Goal: Task Accomplishment & Management: Manage account settings

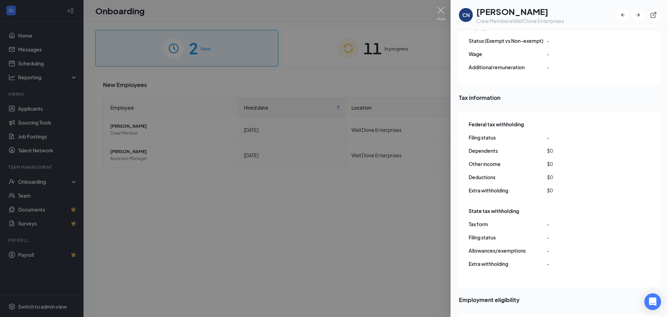
scroll to position [514, 0]
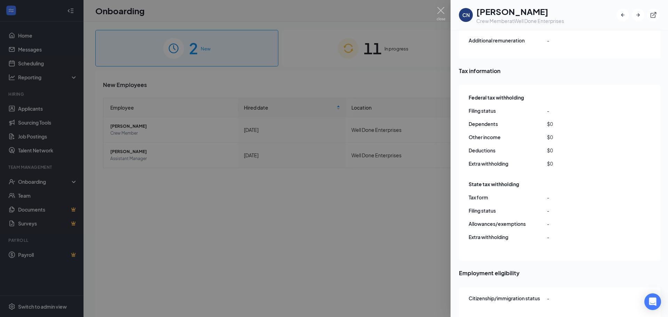
click at [401, 182] on div at bounding box center [334, 158] width 668 height 317
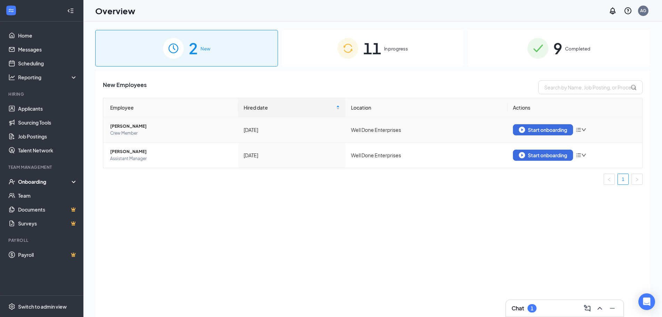
click at [132, 126] on span "[PERSON_NAME]" at bounding box center [171, 126] width 122 height 7
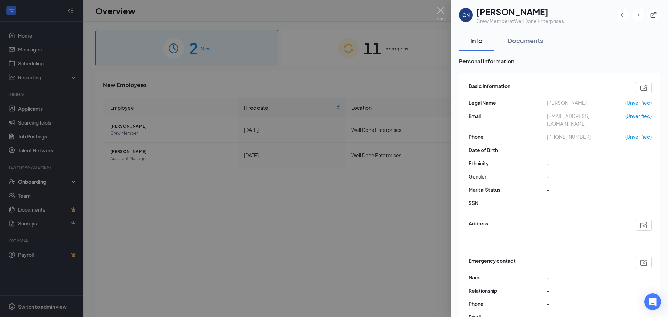
click at [504, 14] on h1 "[PERSON_NAME]" at bounding box center [520, 12] width 88 height 12
click at [367, 122] on div at bounding box center [334, 158] width 668 height 317
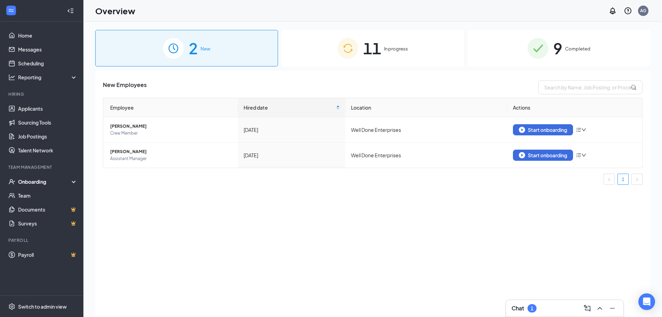
click at [45, 187] on div "Onboarding" at bounding box center [41, 182] width 83 height 14
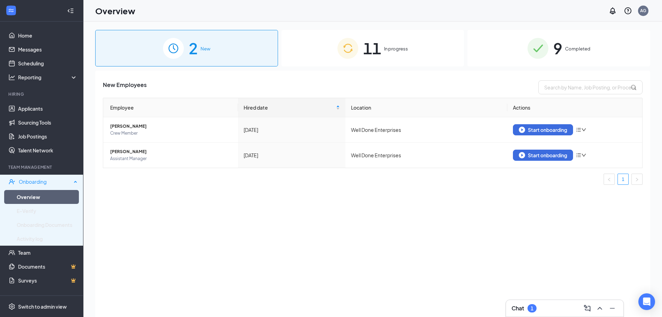
click at [45, 186] on div "Onboarding" at bounding box center [41, 182] width 83 height 14
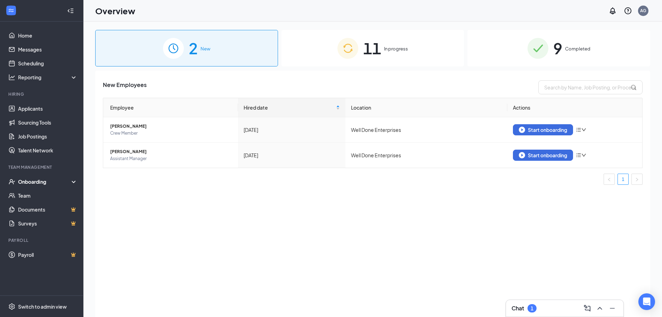
click at [46, 183] on div "Onboarding" at bounding box center [45, 181] width 54 height 7
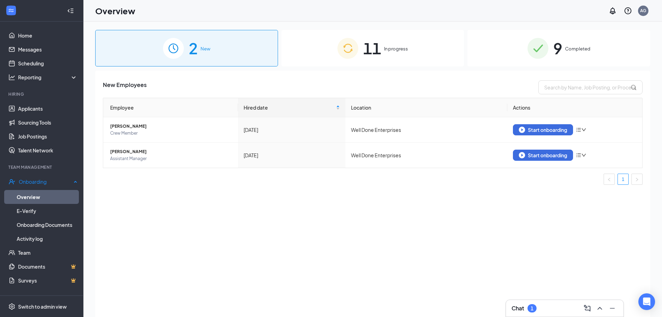
click at [39, 192] on link "Overview" at bounding box center [47, 197] width 61 height 14
drag, startPoint x: 28, startPoint y: 111, endPoint x: 24, endPoint y: 111, distance: 3.8
click at [28, 111] on link "Applicants" at bounding box center [47, 109] width 59 height 14
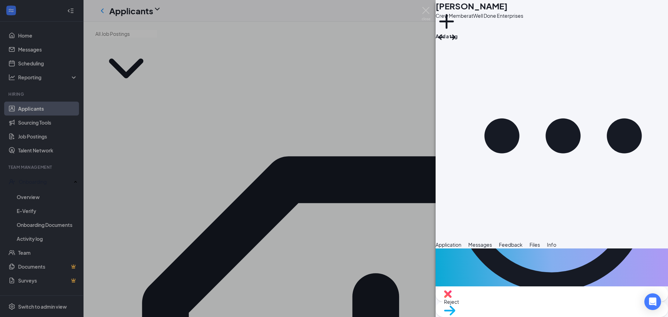
scroll to position [209, 0]
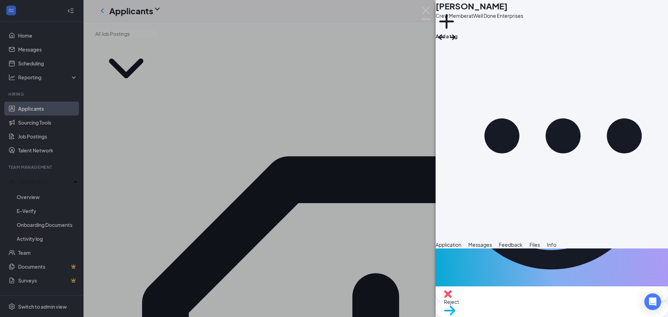
click at [397, 107] on div "CN [PERSON_NAME] Crew Member at Well Done Enterprises Add a tag Application Mes…" at bounding box center [334, 158] width 668 height 317
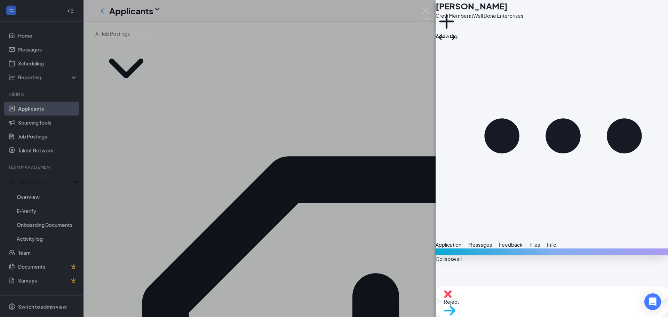
scroll to position [218, 0]
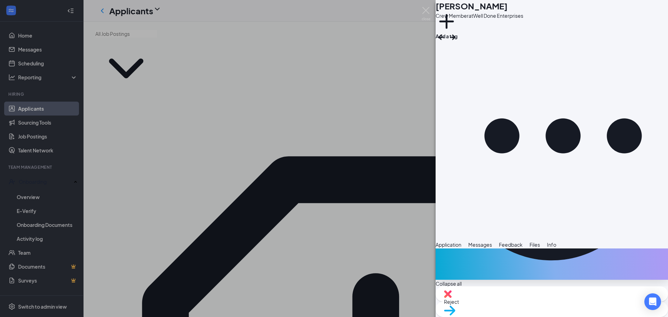
click at [540, 241] on span "Files" at bounding box center [534, 244] width 10 height 6
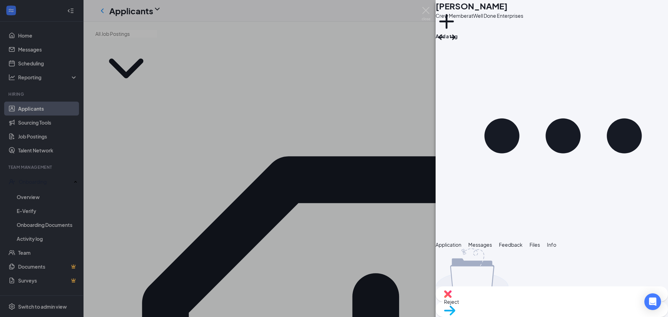
click at [556, 241] on button "Info" at bounding box center [551, 245] width 9 height 8
click at [382, 123] on div "CN [PERSON_NAME] Crew Member at Well Done Enterprises Add a tag Application Mes…" at bounding box center [334, 158] width 668 height 317
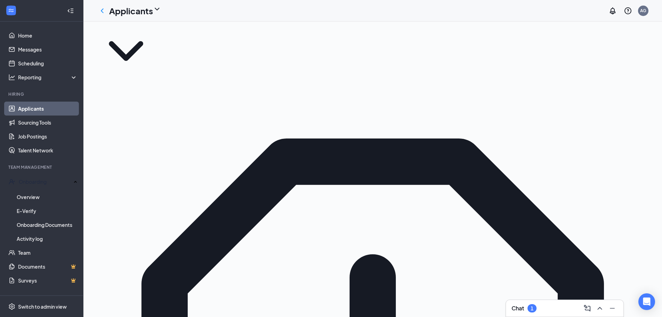
scroll to position [35, 0]
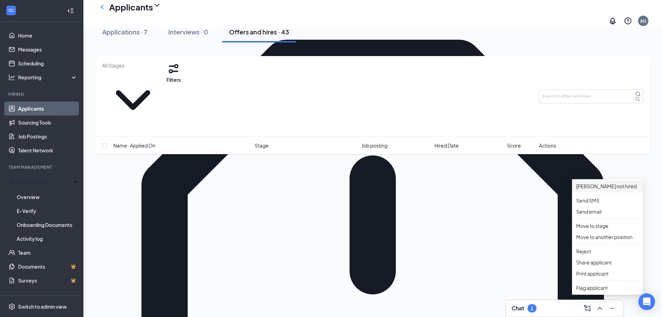
scroll to position [139, 0]
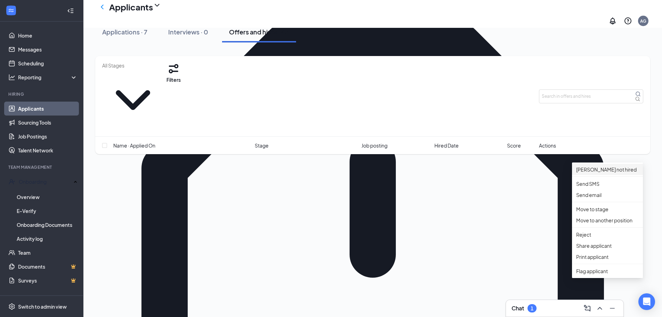
click at [611, 166] on p "[PERSON_NAME] not hired" at bounding box center [607, 170] width 63 height 8
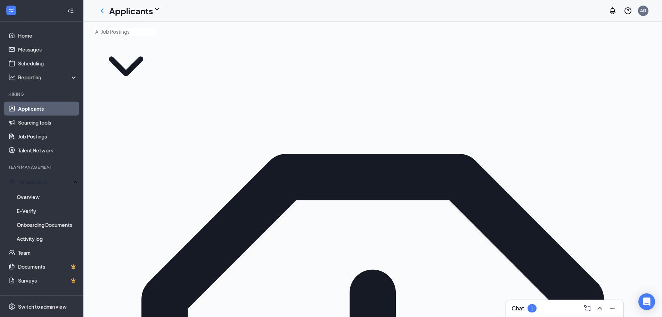
scroll to position [0, 0]
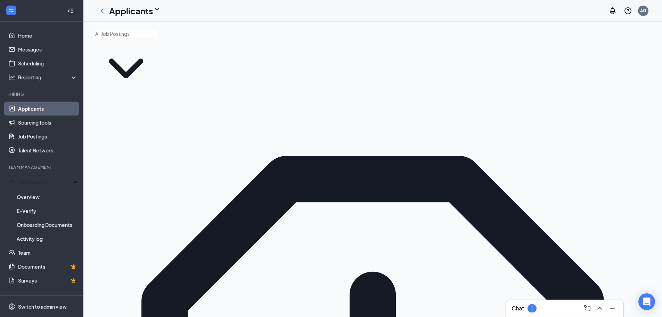
click at [532, 305] on div "1" at bounding box center [532, 308] width 3 height 6
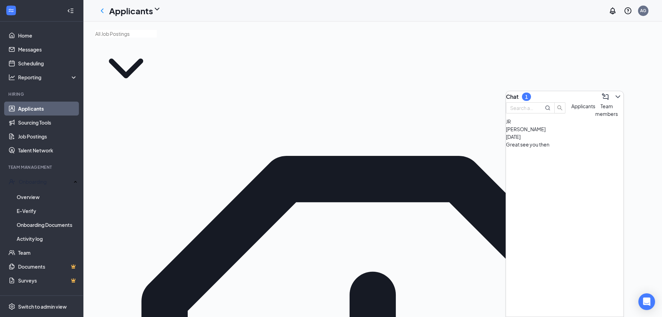
click at [550, 148] on div "Great see you then" at bounding box center [565, 144] width 118 height 8
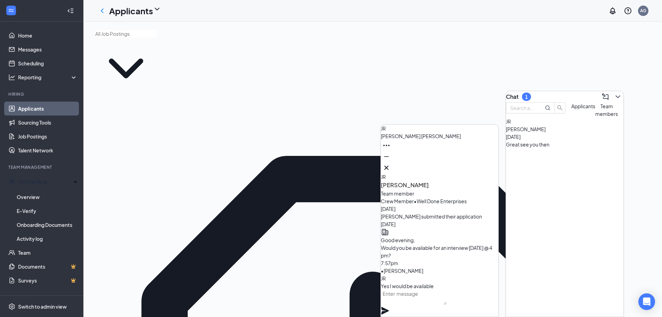
scroll to position [-174, 0]
click at [391, 167] on icon "Cross" at bounding box center [386, 167] width 8 height 8
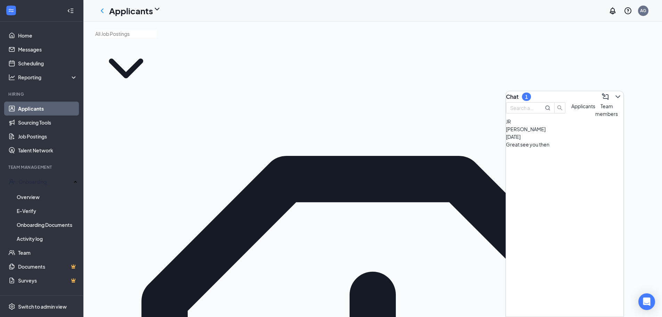
click at [554, 93] on div "Chat 1" at bounding box center [565, 96] width 118 height 11
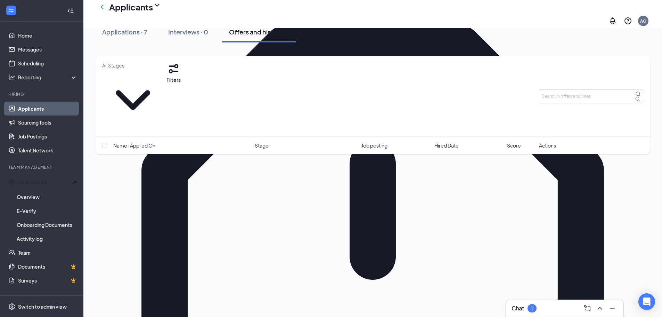
scroll to position [139, 0]
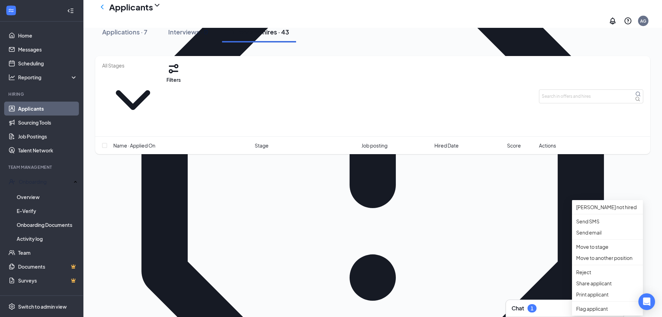
scroll to position [278, 0]
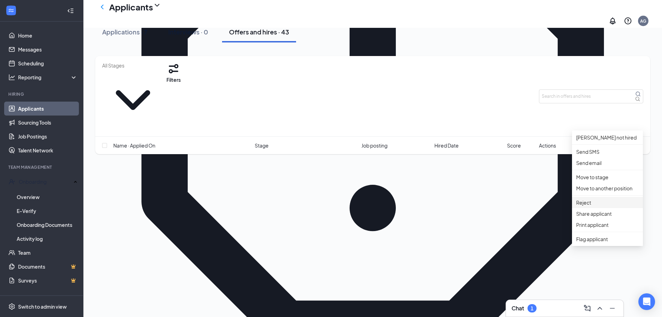
click at [612, 206] on p "Reject" at bounding box center [607, 203] width 63 height 8
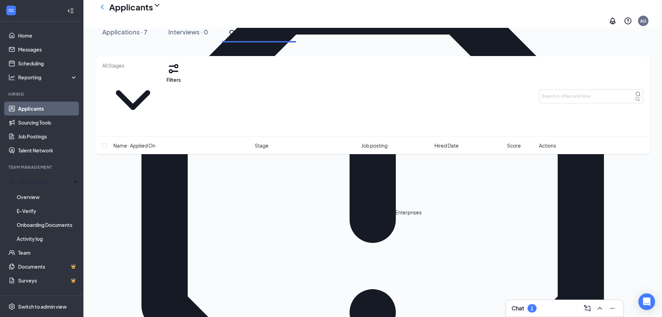
scroll to position [139, 0]
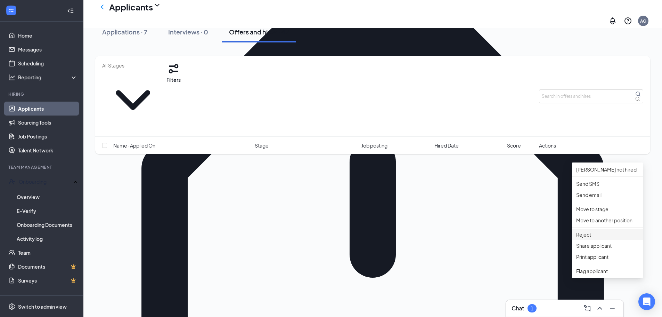
click at [595, 240] on li "Reject" at bounding box center [607, 234] width 71 height 11
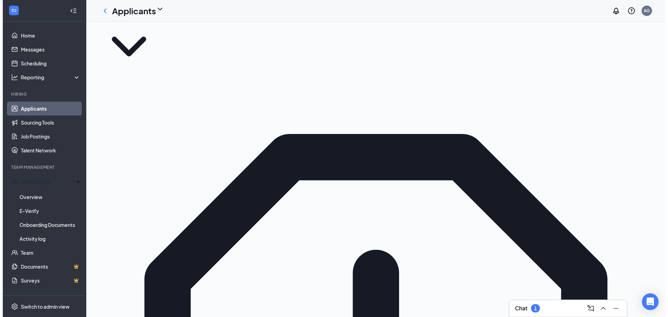
scroll to position [0, 0]
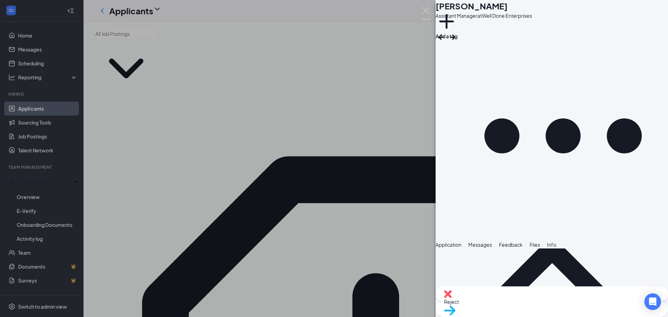
scroll to position [357, 0]
click at [352, 140] on div "EK [PERSON_NAME] Assistant Manager at Well Done Enterprises Add a tag Applicati…" at bounding box center [334, 158] width 668 height 317
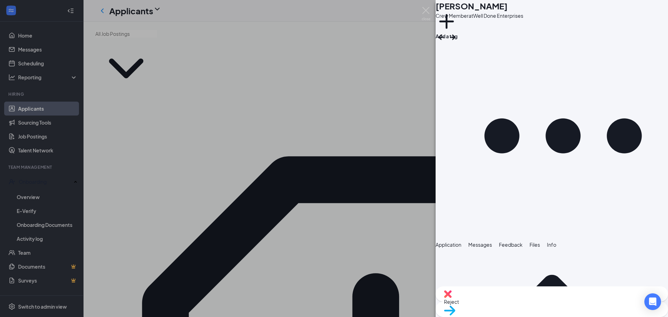
scroll to position [313, 0]
